Goal: Information Seeking & Learning: Learn about a topic

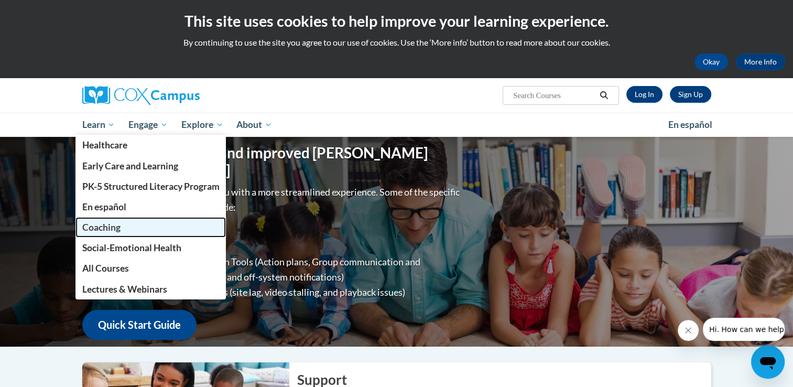
click at [112, 228] on span "Coaching" at bounding box center [101, 227] width 38 height 11
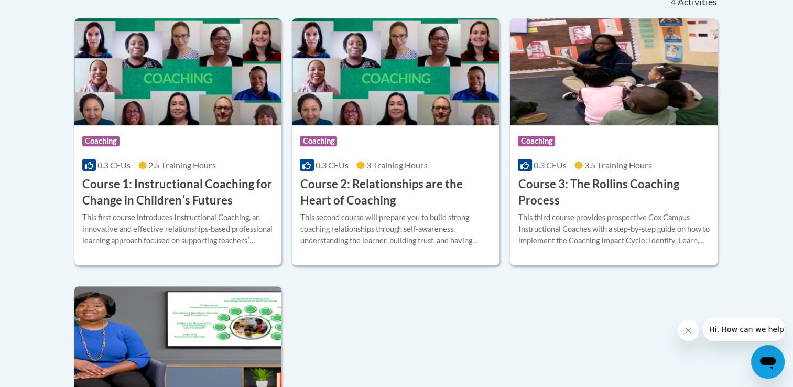
scroll to position [406, 0]
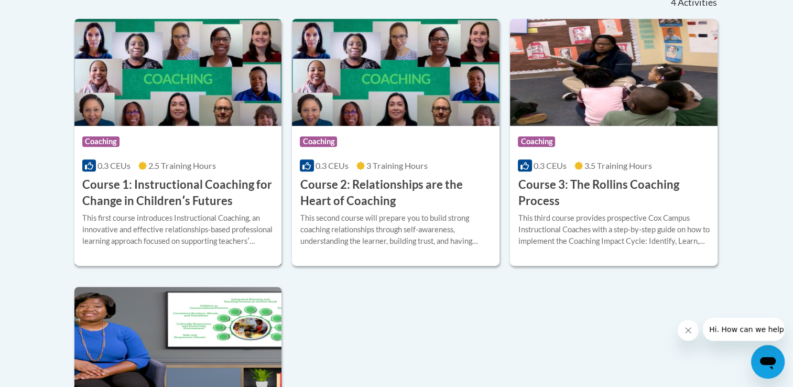
click at [205, 199] on h3 "Course 1: Instructional Coaching for Change in Childrenʹs Futures" at bounding box center [178, 193] width 192 height 33
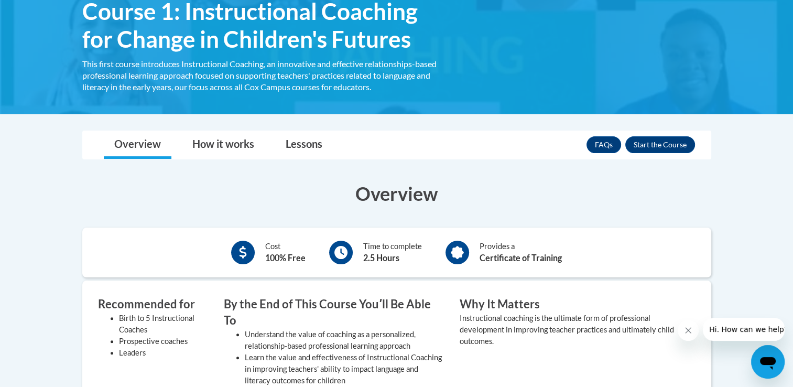
scroll to position [189, 0]
